Goal: Transaction & Acquisition: Purchase product/service

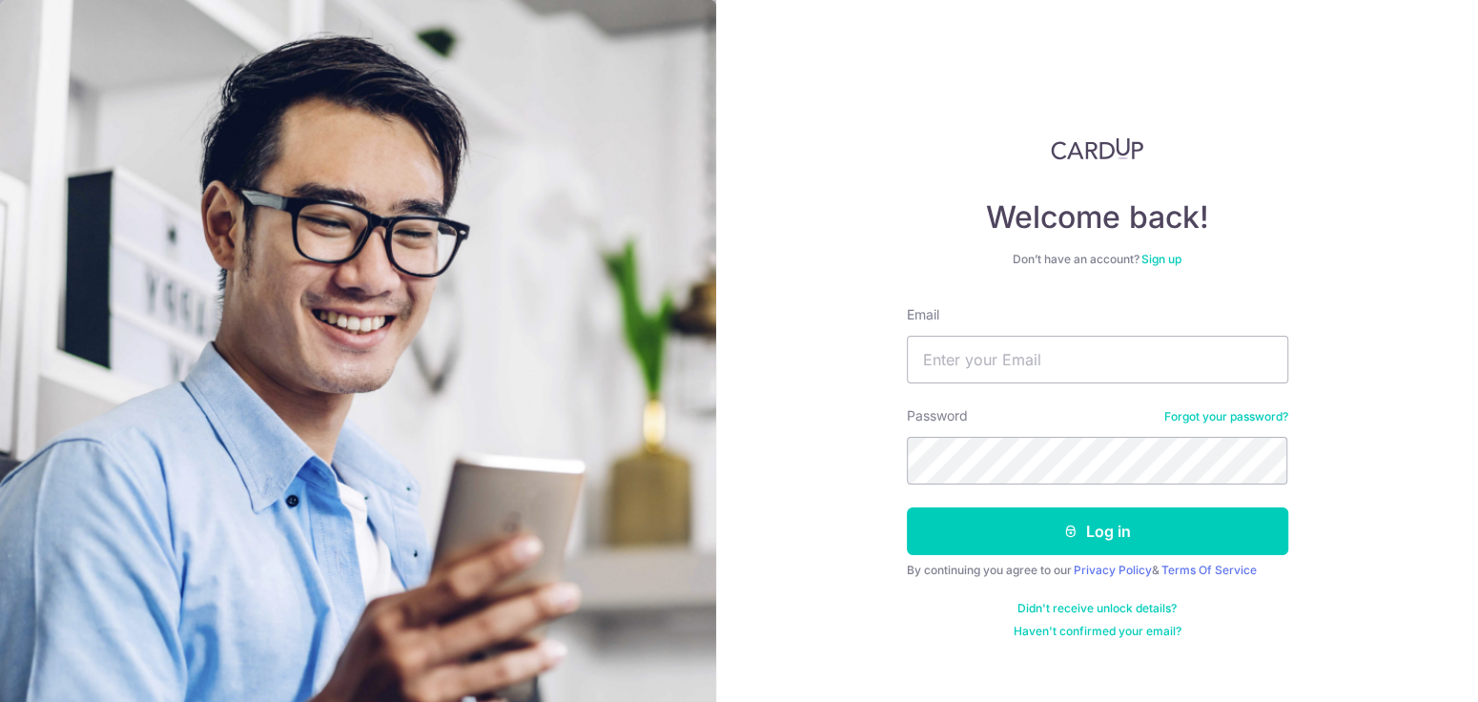
click at [952, 350] on input "Email" at bounding box center [1097, 360] width 381 height 48
type input "pengningkun@gmail.com"
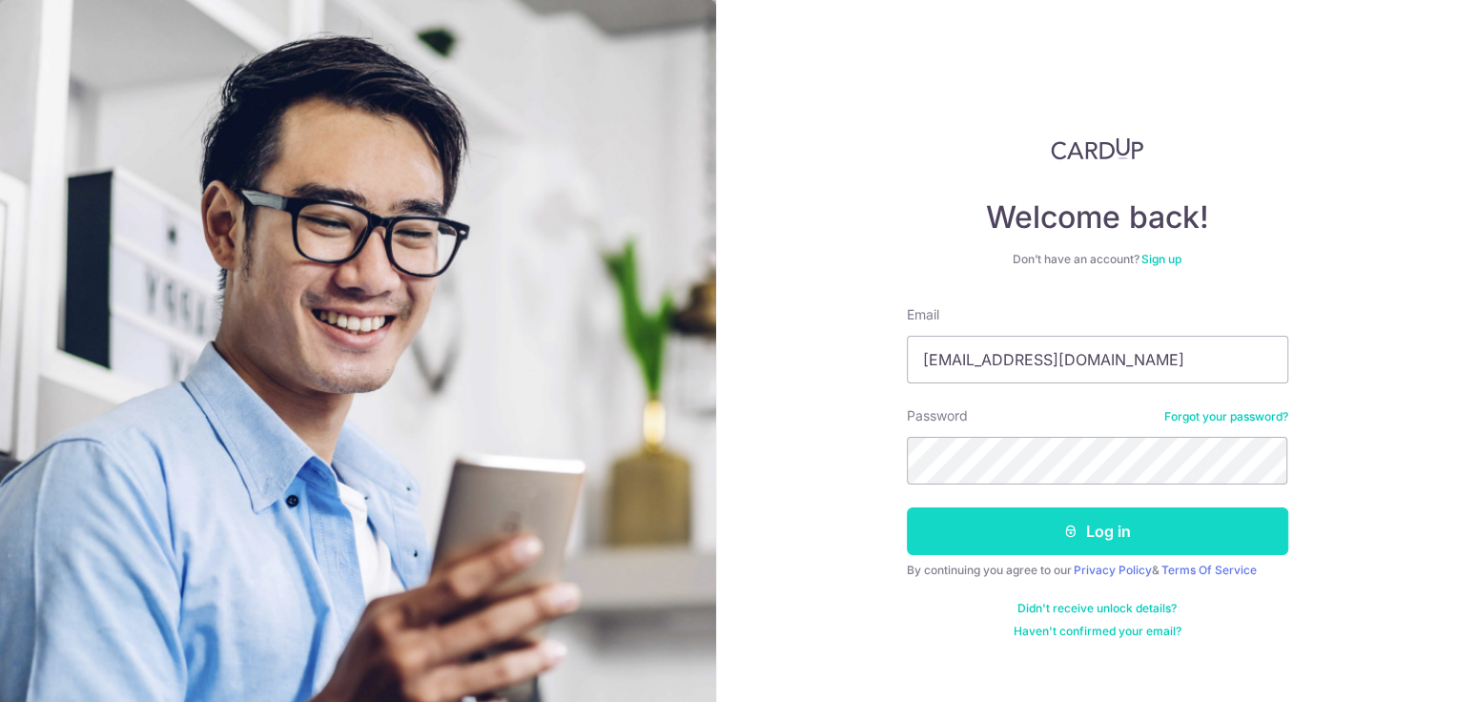
click at [1013, 541] on button "Log in" at bounding box center [1097, 531] width 381 height 48
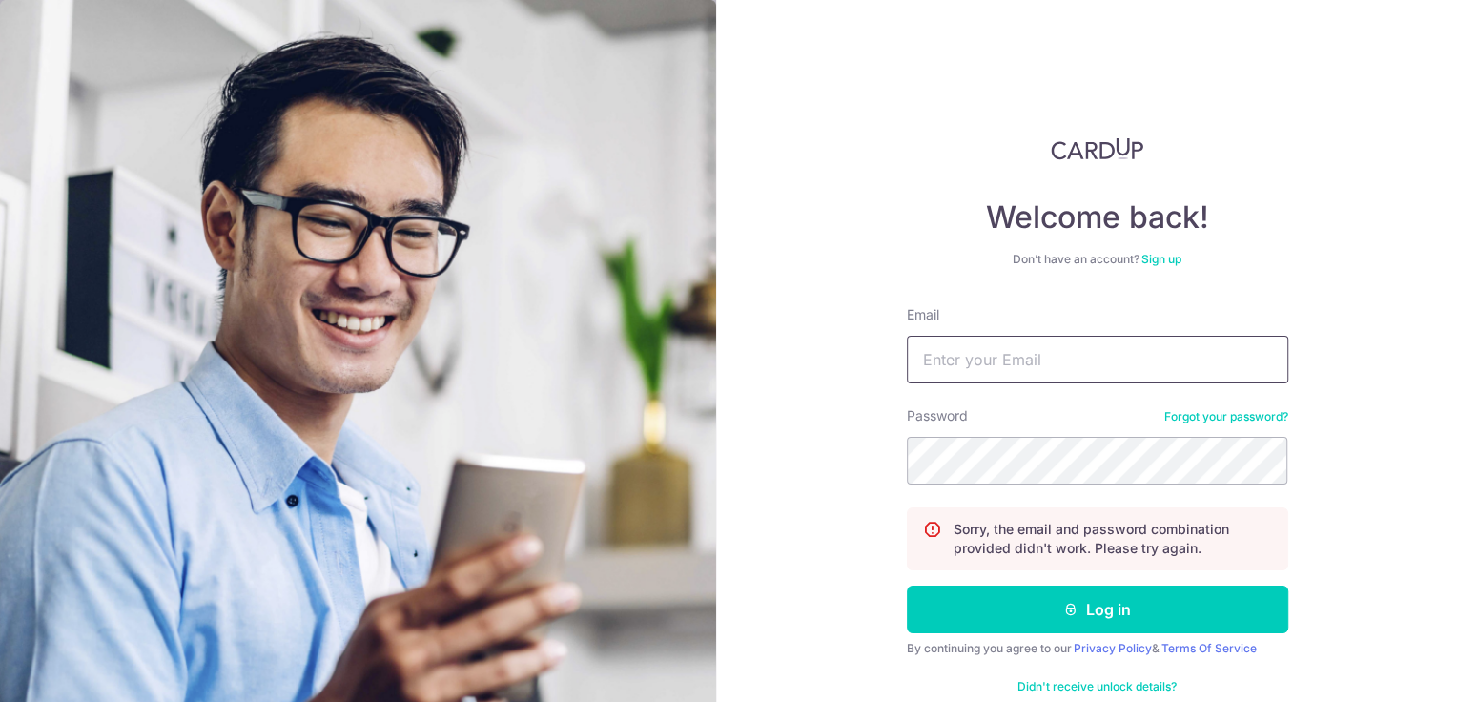
click at [1022, 370] on input "Email" at bounding box center [1097, 360] width 381 height 48
type input "pengningkun@gmail.com"
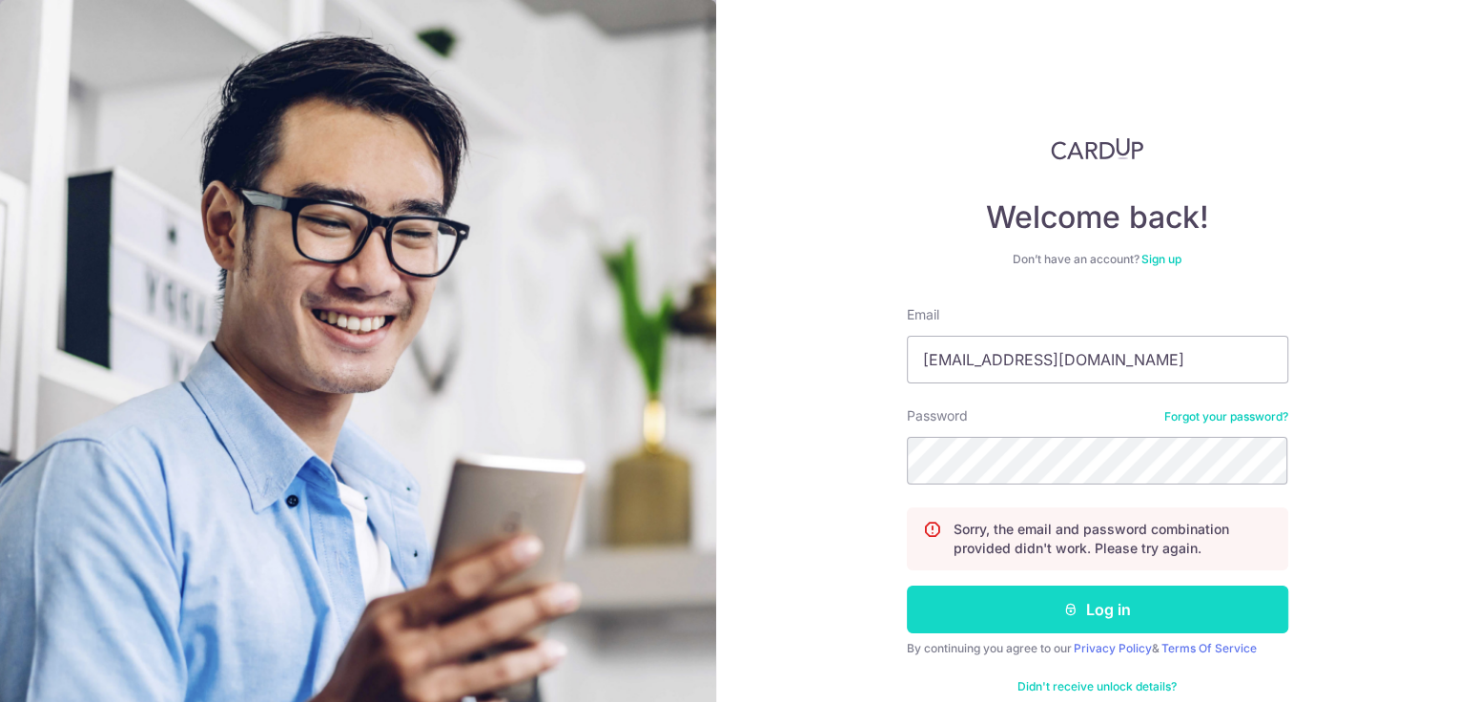
click at [1073, 608] on icon "submit" at bounding box center [1070, 609] width 15 height 15
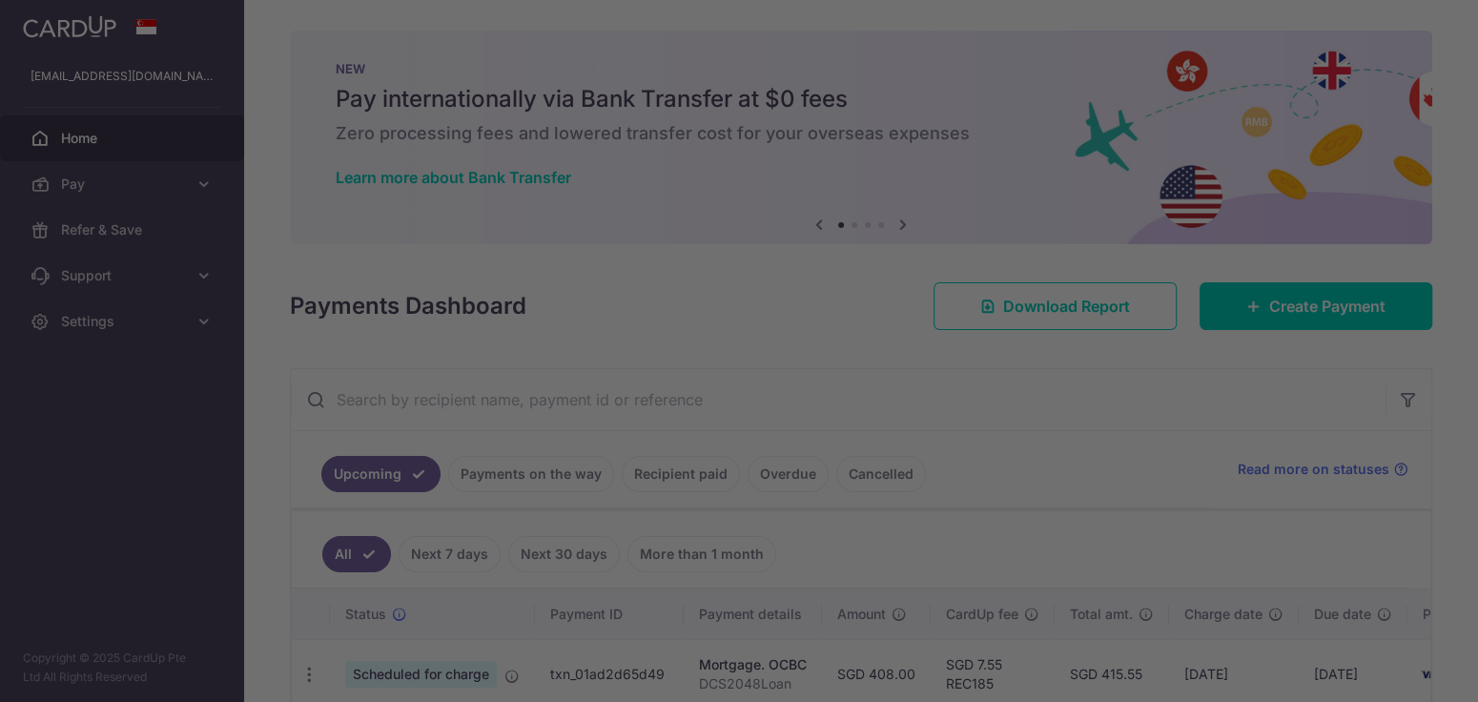
click at [184, 180] on div at bounding box center [746, 354] width 1493 height 708
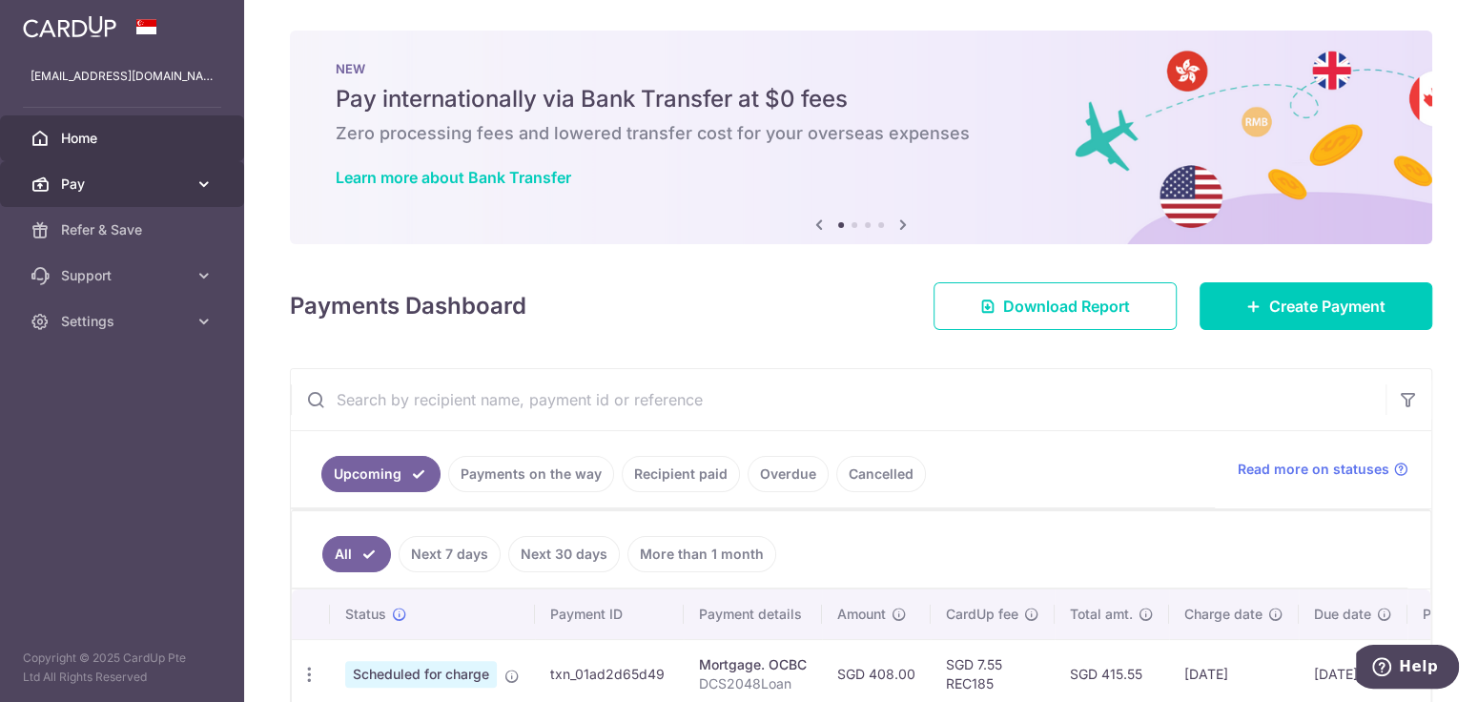
click at [189, 175] on link "Pay" at bounding box center [122, 184] width 244 height 46
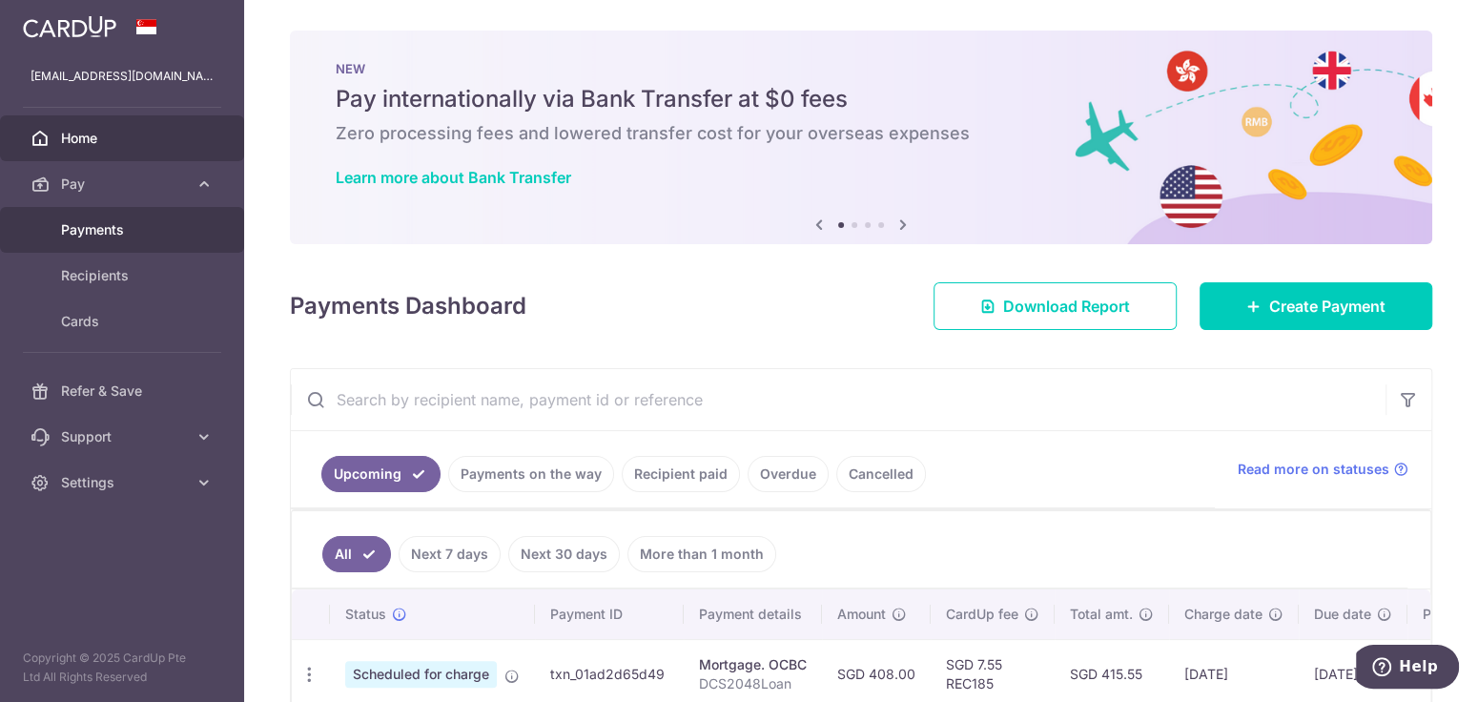
click at [92, 221] on span "Payments" at bounding box center [124, 229] width 126 height 19
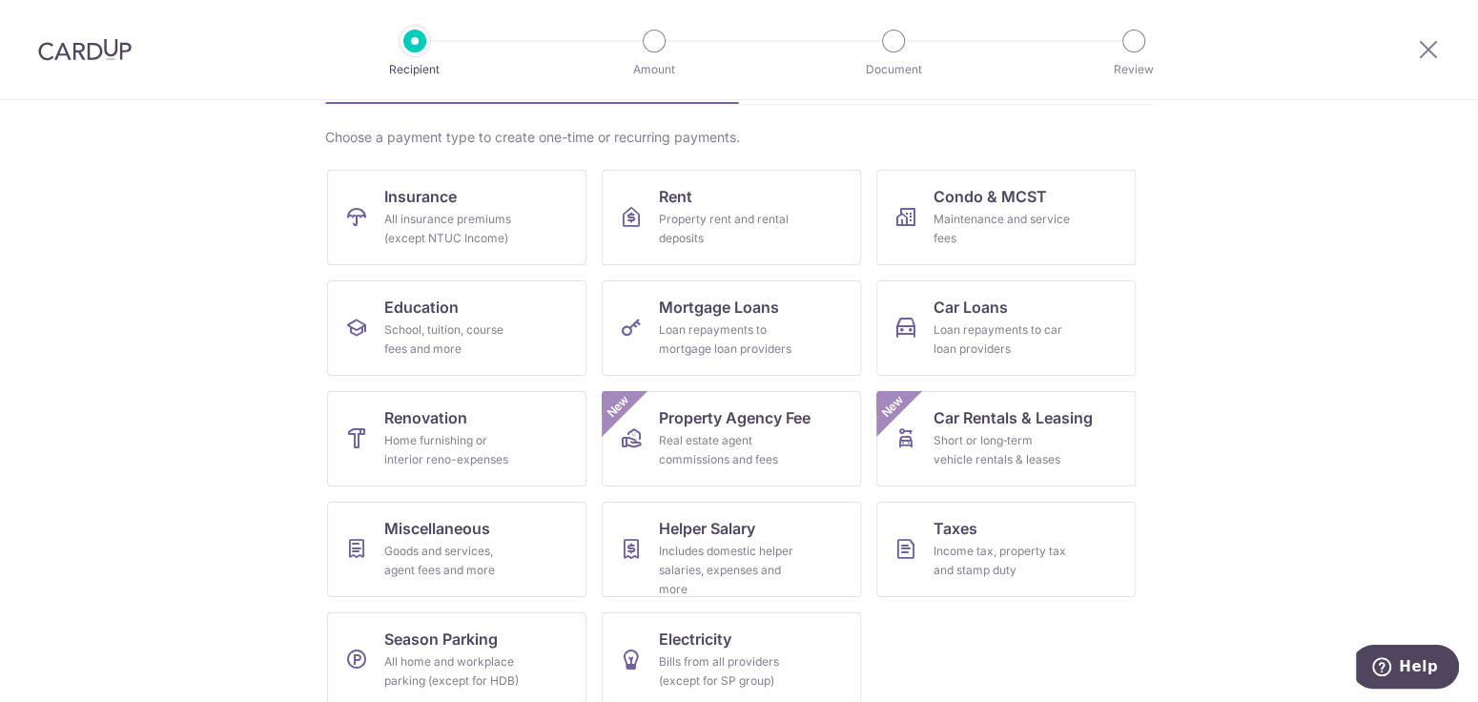
scroll to position [131, 0]
click at [943, 236] on div "Maintenance and service fees" at bounding box center [1001, 229] width 137 height 38
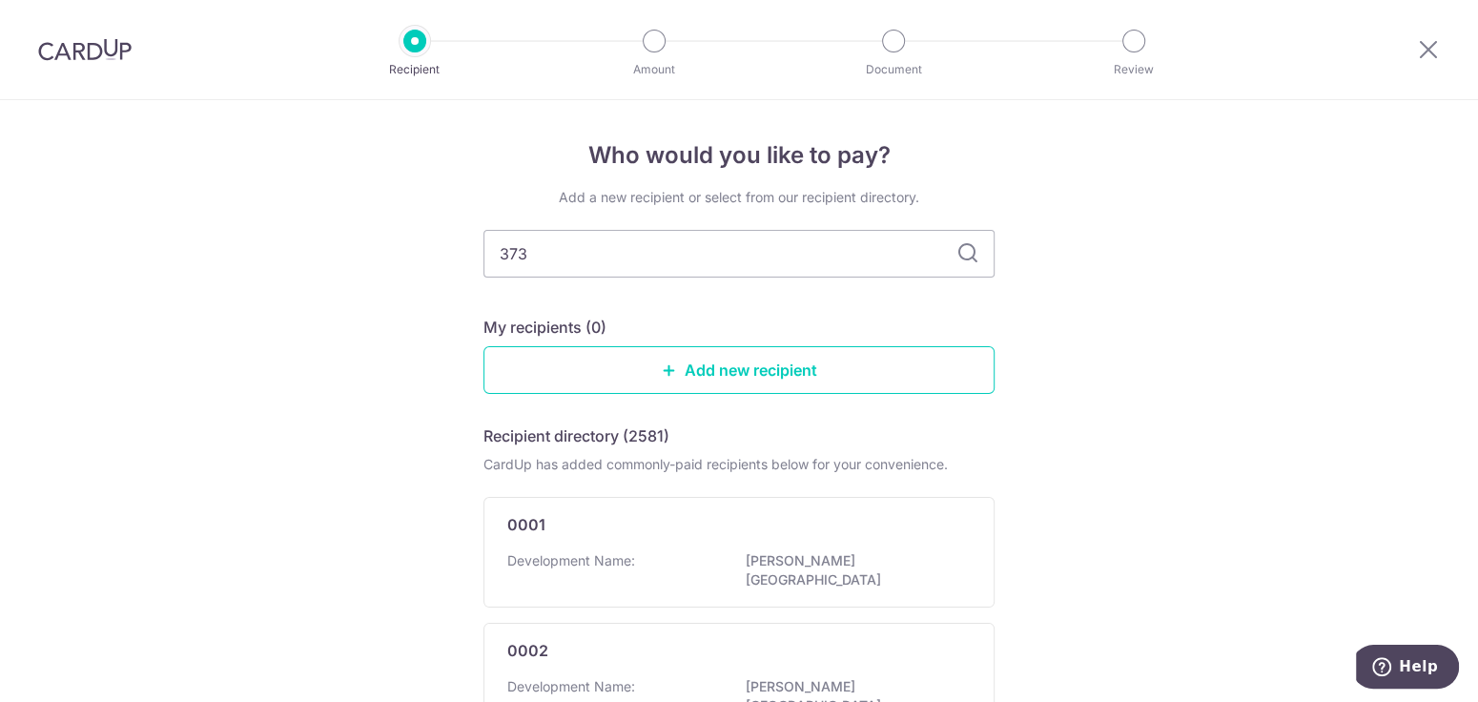
type input "3736"
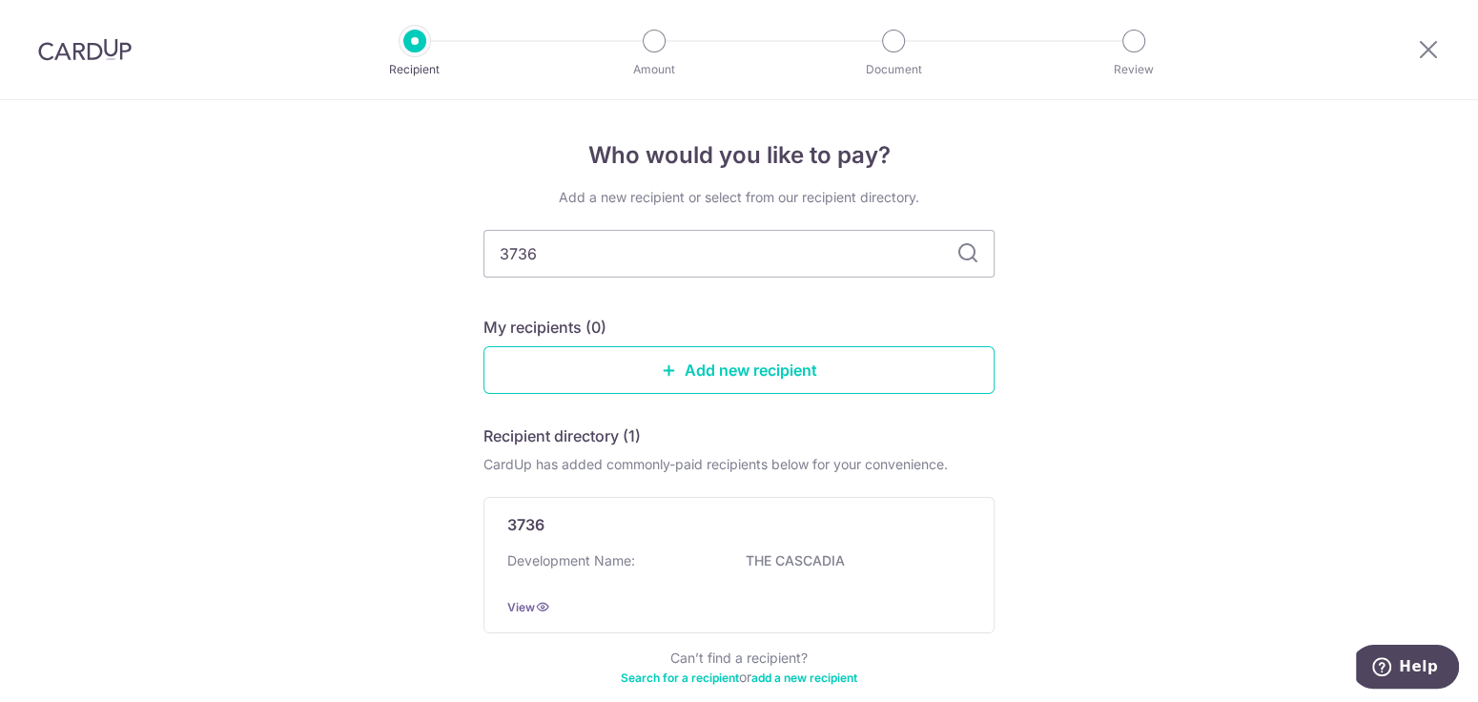
click at [968, 255] on icon at bounding box center [967, 253] width 23 height 23
click at [814, 252] on input "3736" at bounding box center [738, 254] width 511 height 48
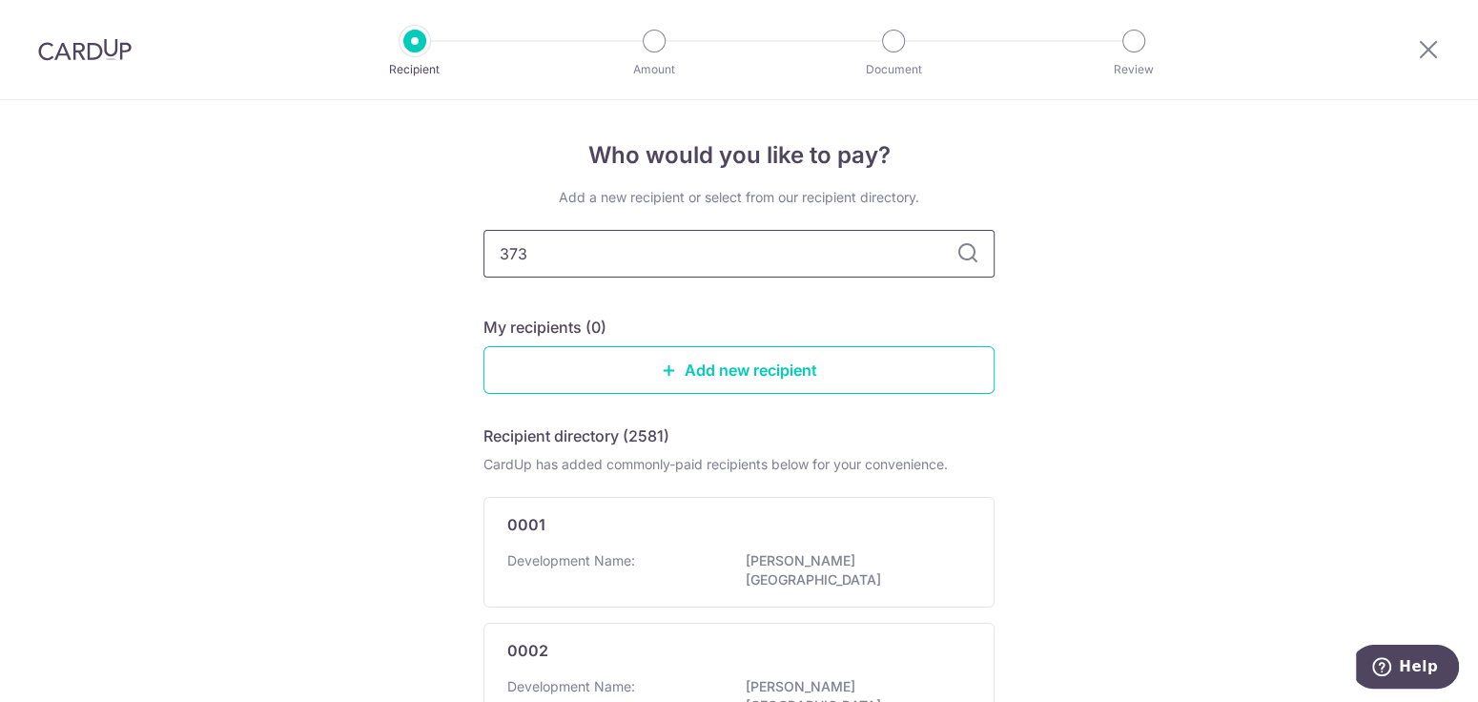
type input "3736"
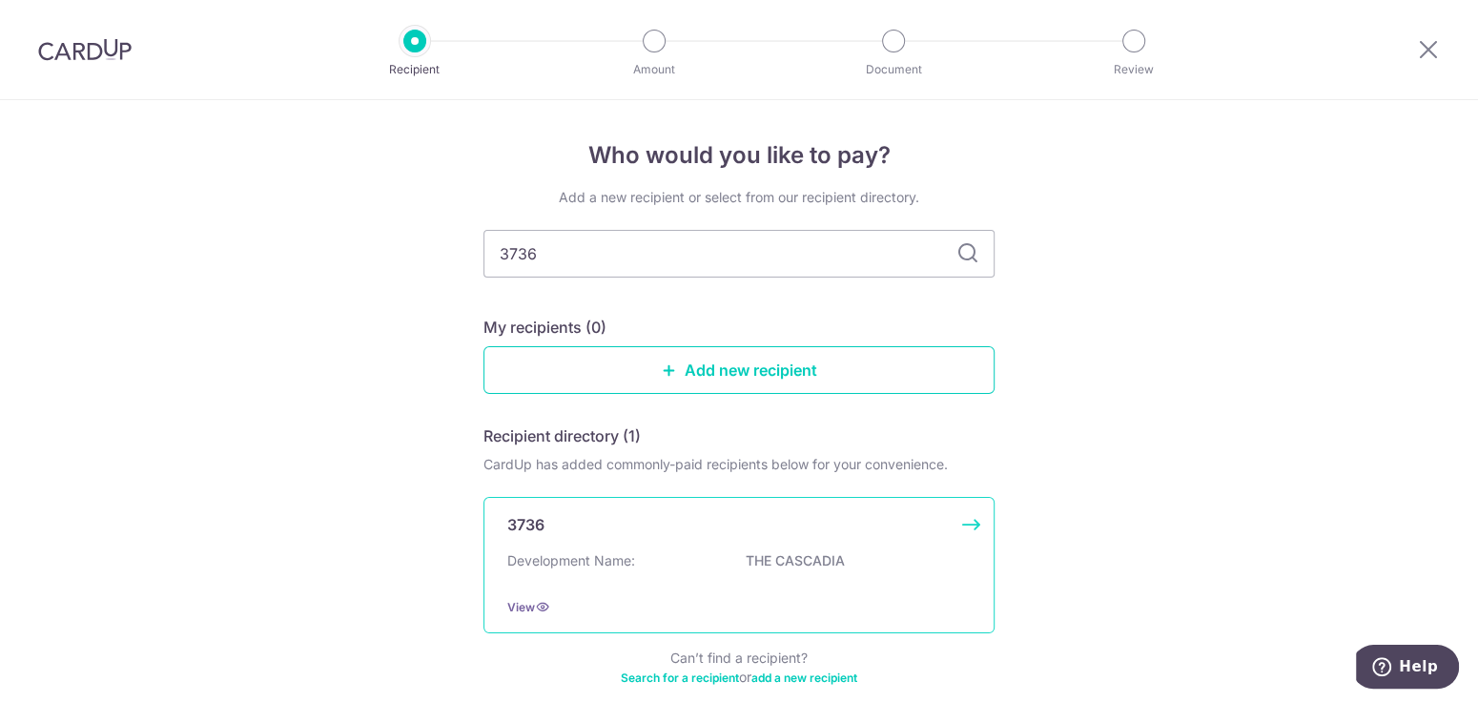
click at [618, 542] on div "3736 Development Name: THE CASCADIA View" at bounding box center [738, 565] width 511 height 136
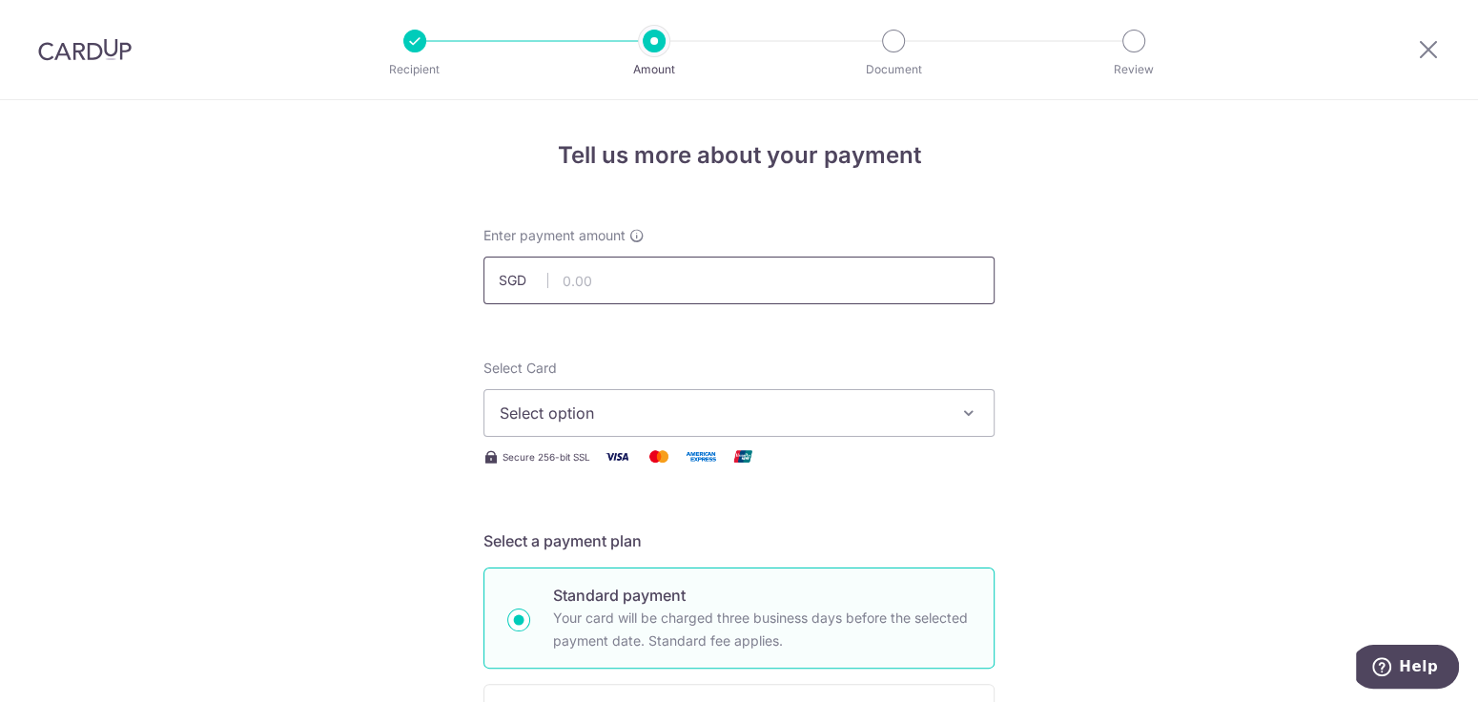
click at [665, 282] on input "text" at bounding box center [738, 280] width 511 height 48
type input "1,883.52"
click at [734, 411] on span "Select option" at bounding box center [722, 412] width 444 height 23
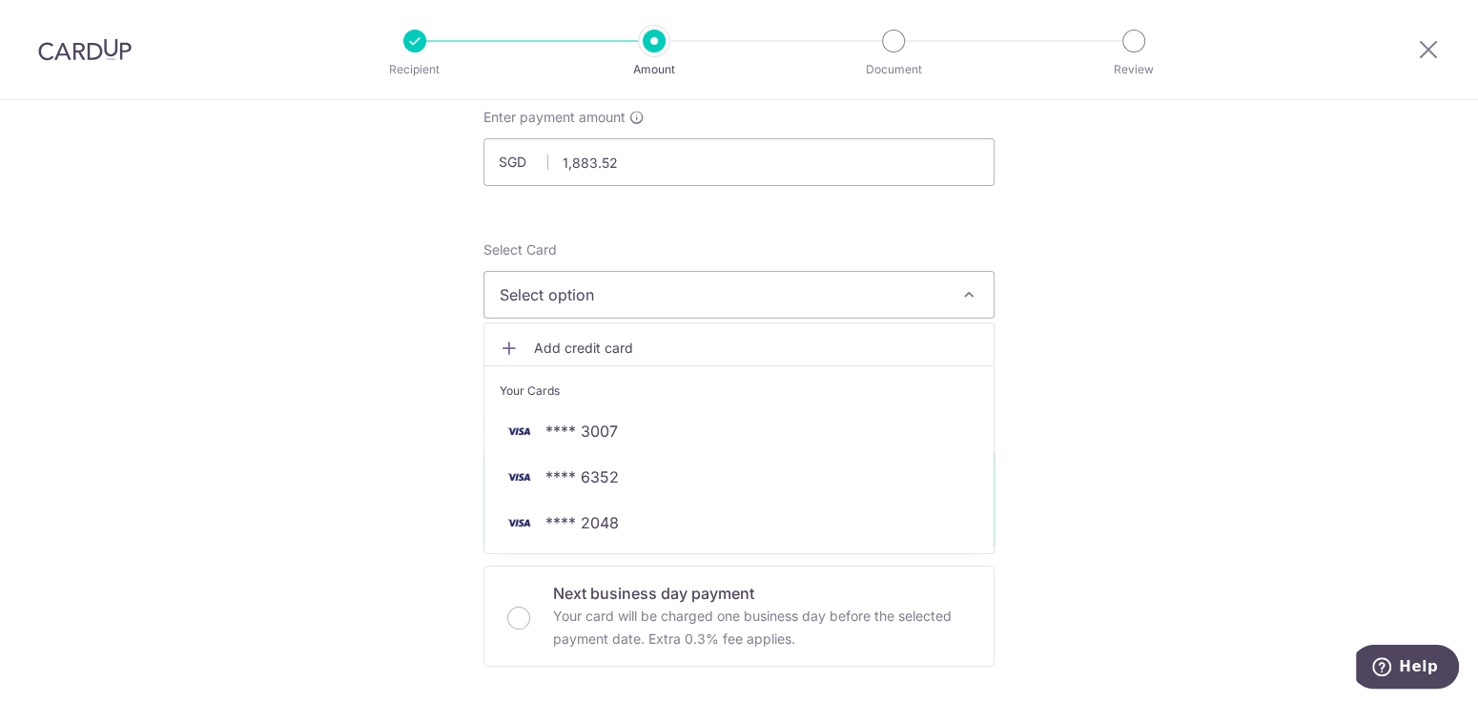
scroll to position [116, 0]
click at [555, 338] on link "Add credit card" at bounding box center [738, 350] width 509 height 34
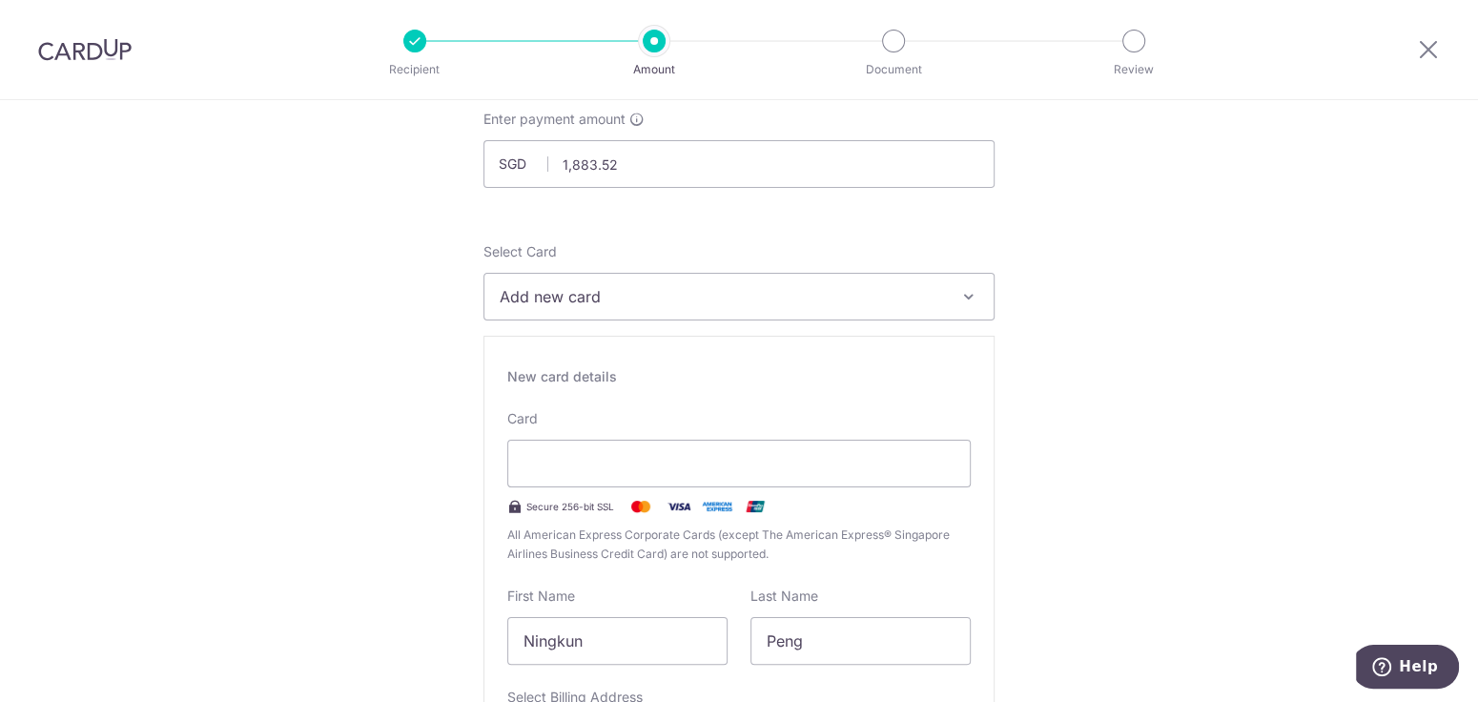
click at [1435, 47] on icon at bounding box center [1428, 49] width 23 height 24
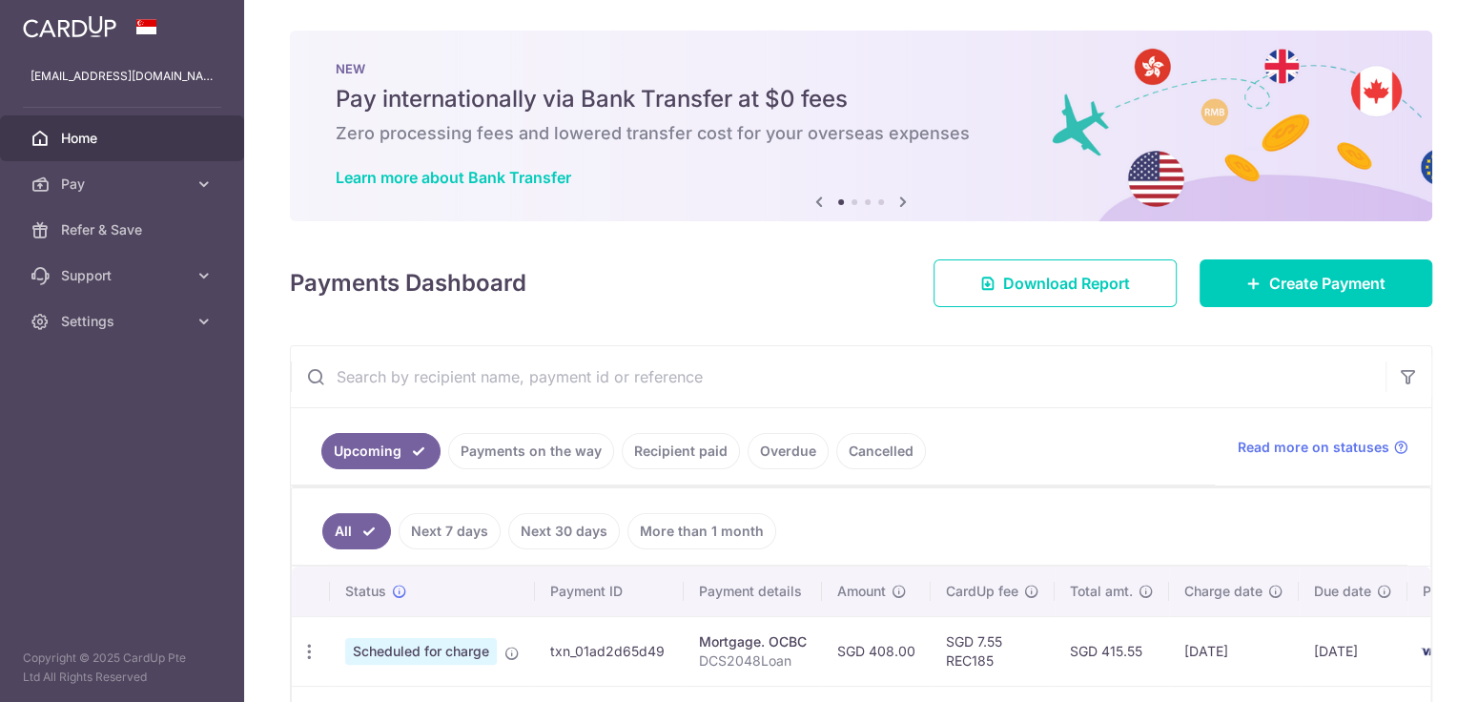
scroll to position [215, 0]
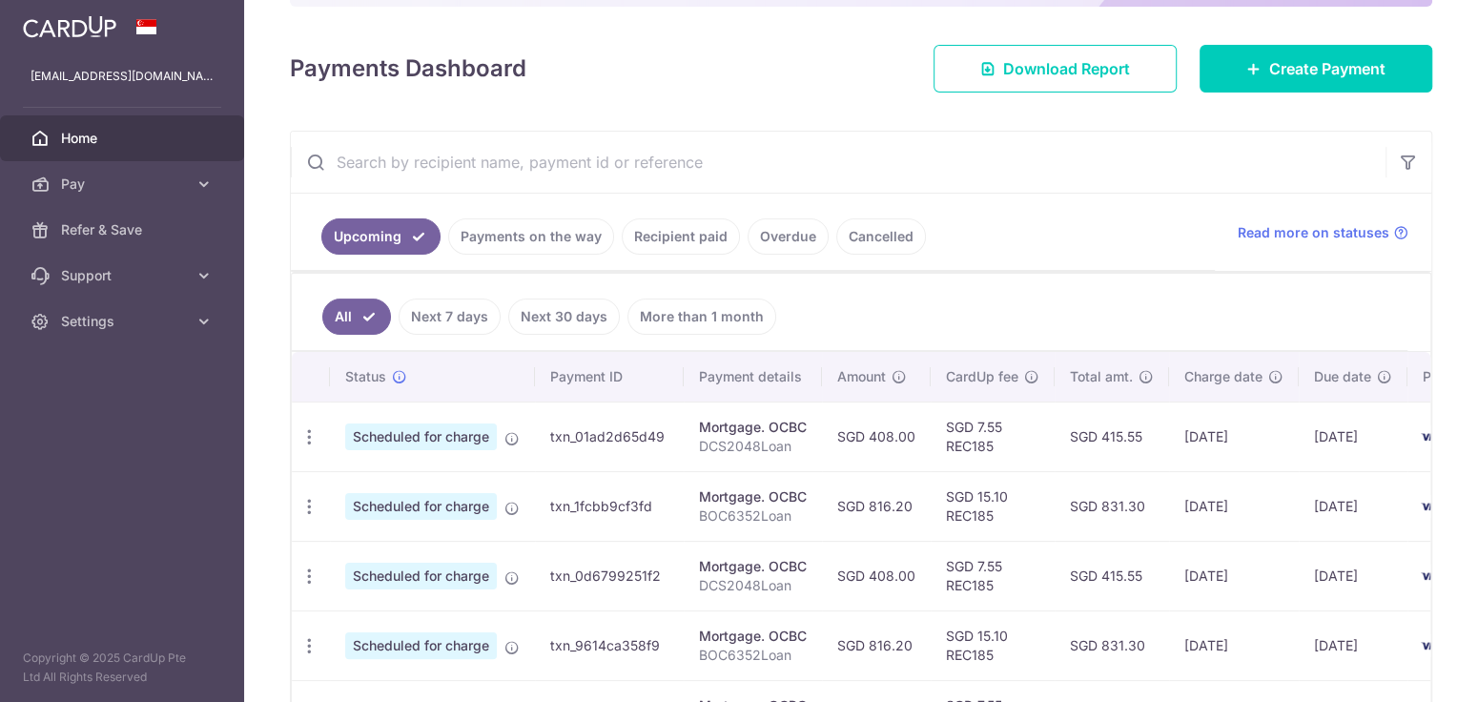
click at [764, 144] on input "text" at bounding box center [838, 162] width 1095 height 61
